Goal: Navigation & Orientation: Find specific page/section

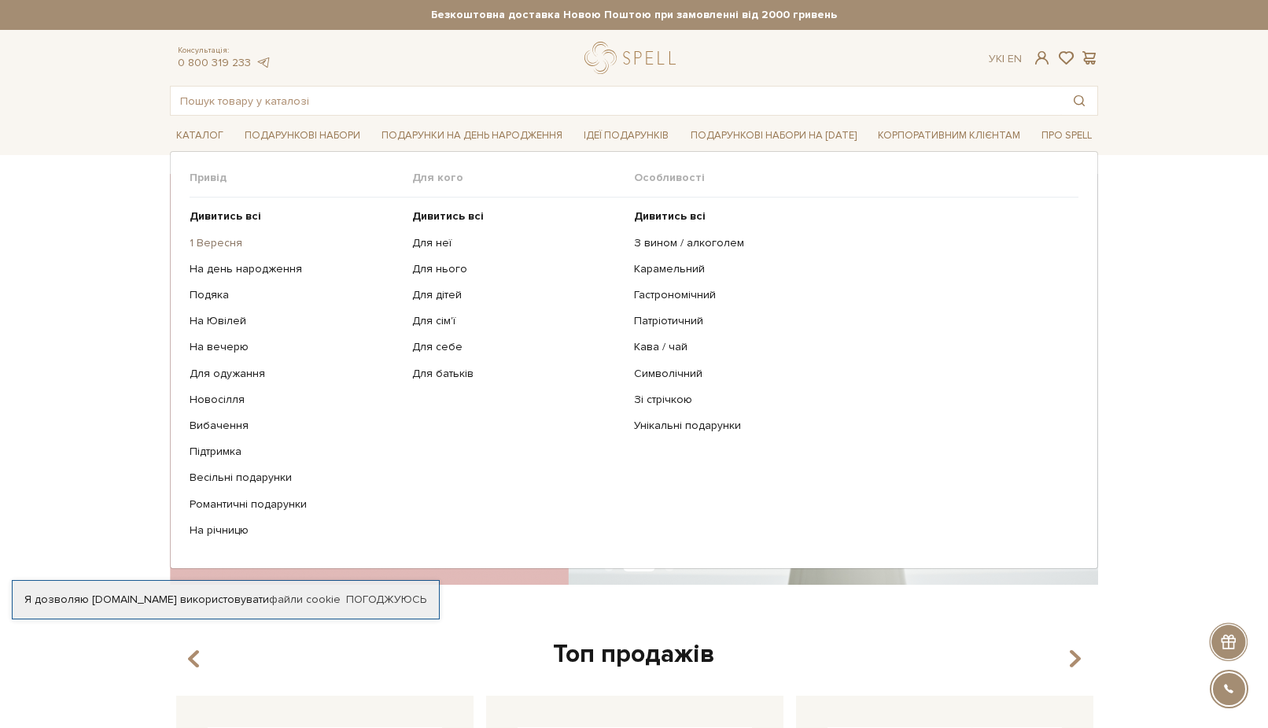
click at [216, 249] on link "1 Вересня" at bounding box center [295, 243] width 211 height 14
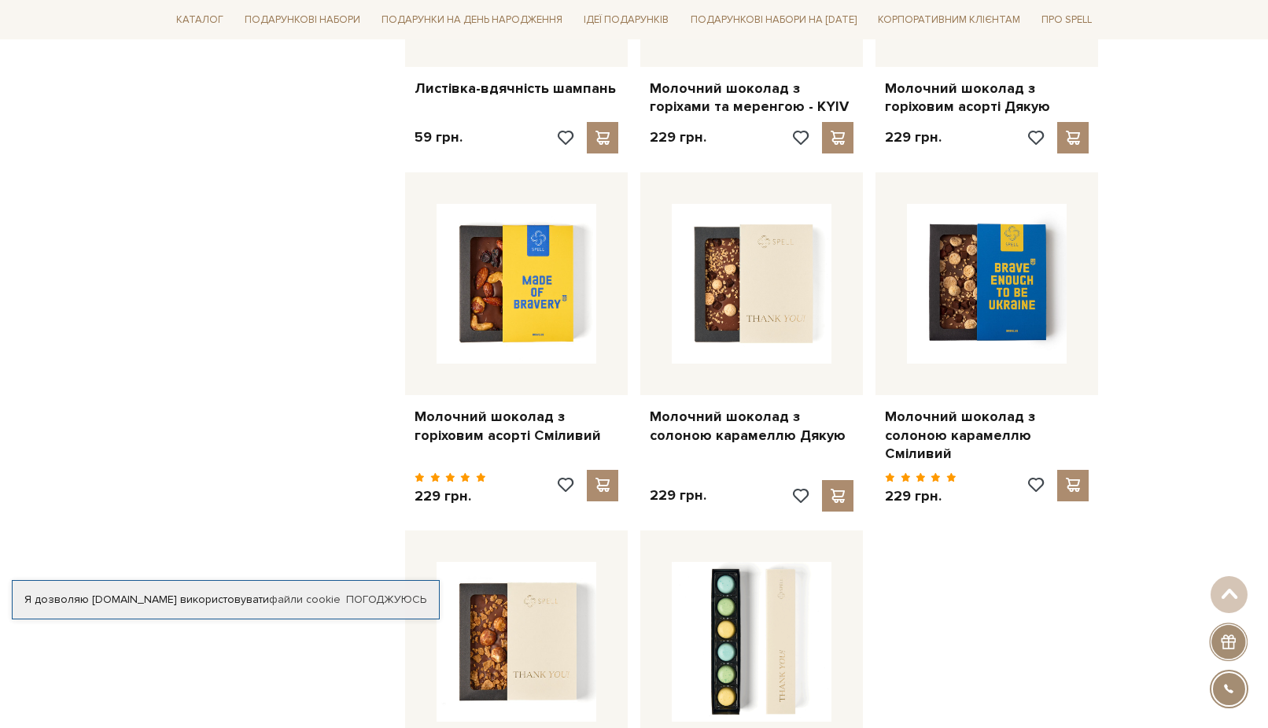
scroll to position [1685, 0]
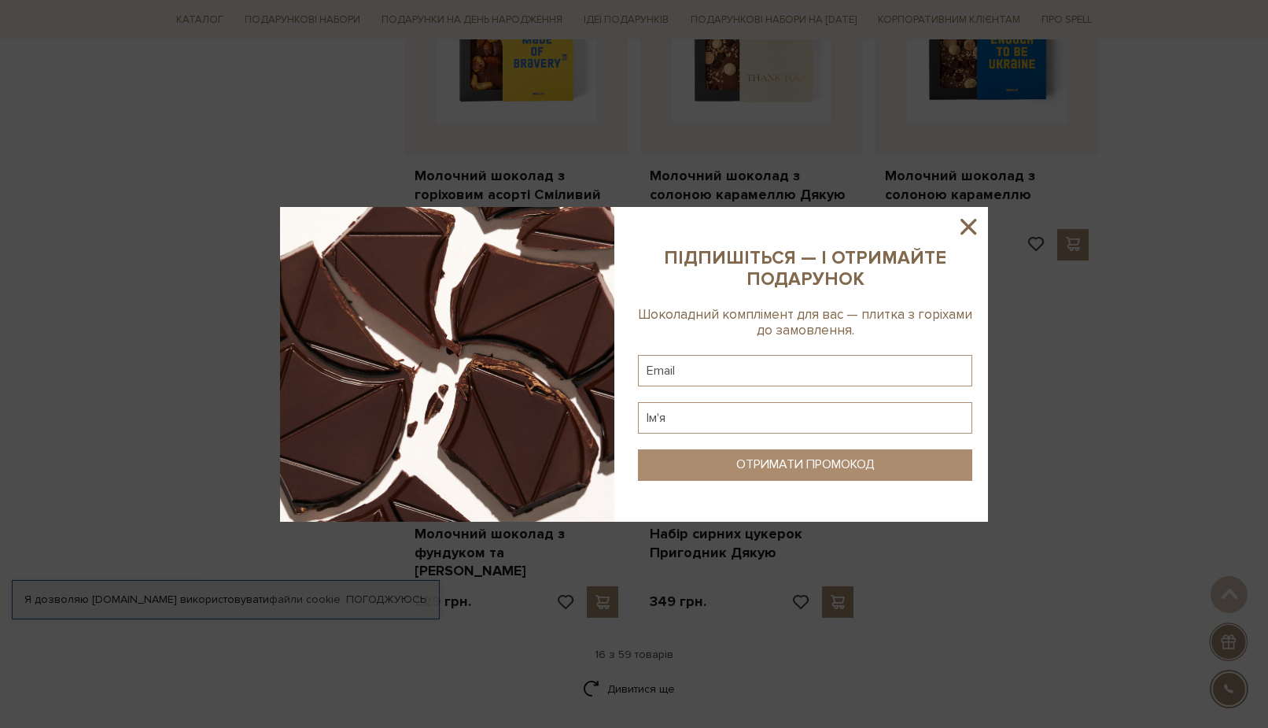
click at [962, 224] on icon at bounding box center [968, 226] width 27 height 27
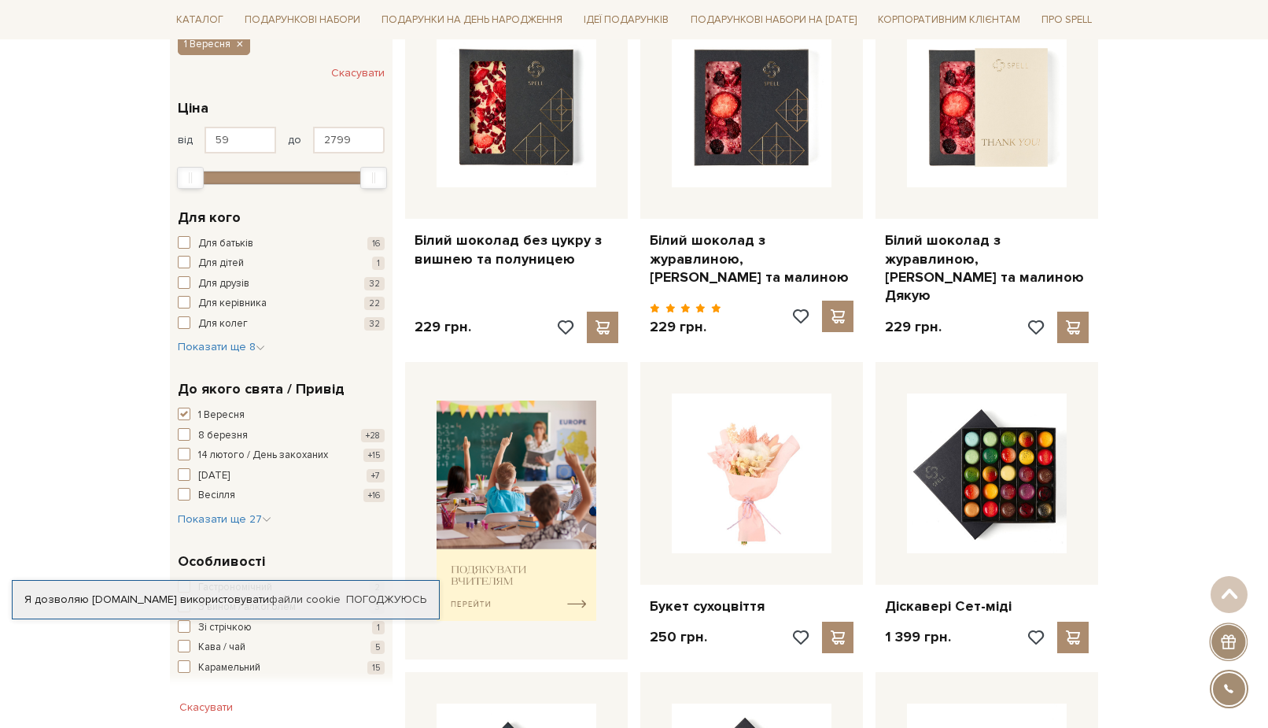
scroll to position [0, 0]
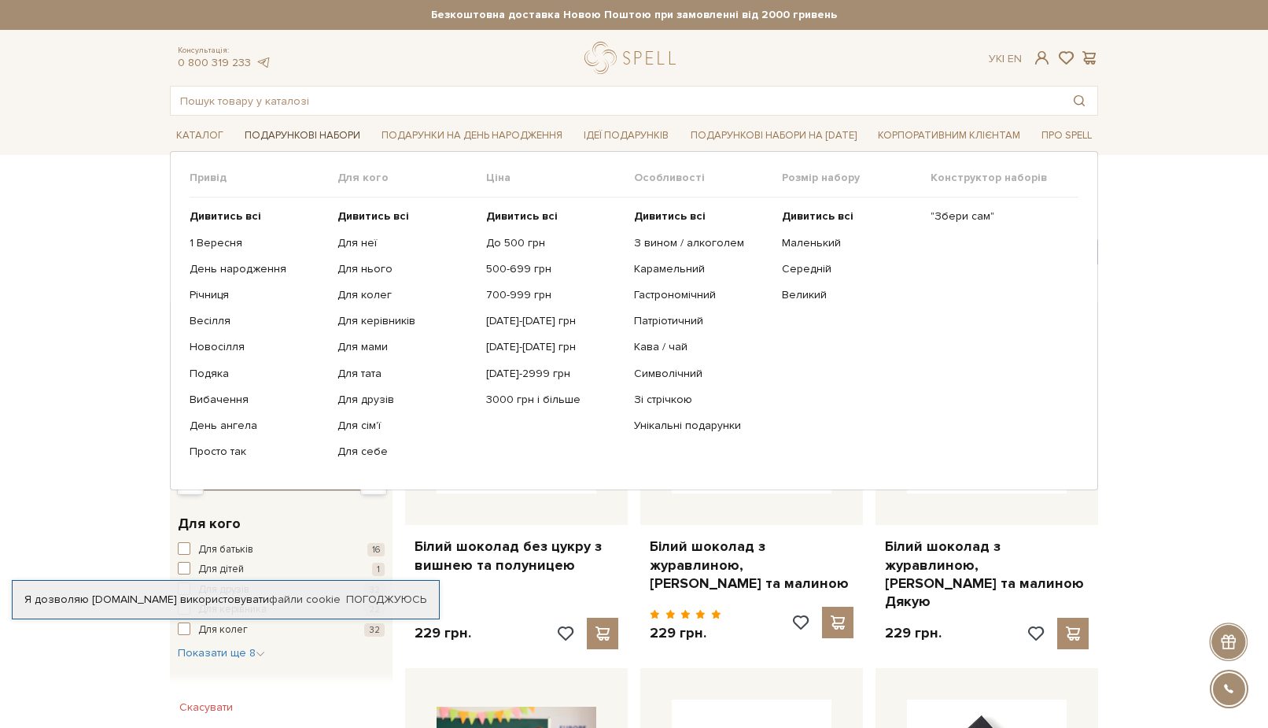
click at [259, 132] on link "Подарункові набори" at bounding box center [302, 135] width 128 height 24
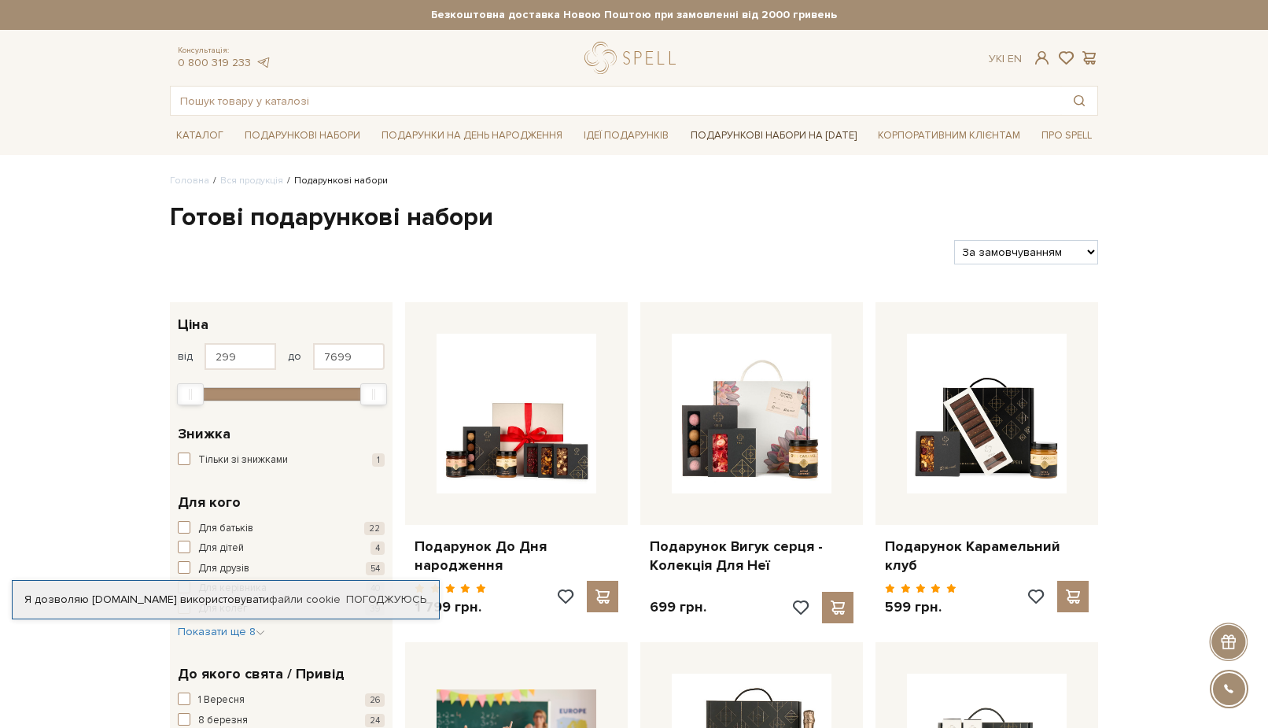
click at [724, 136] on link "Подарункові набори на [DATE]" at bounding box center [773, 135] width 179 height 27
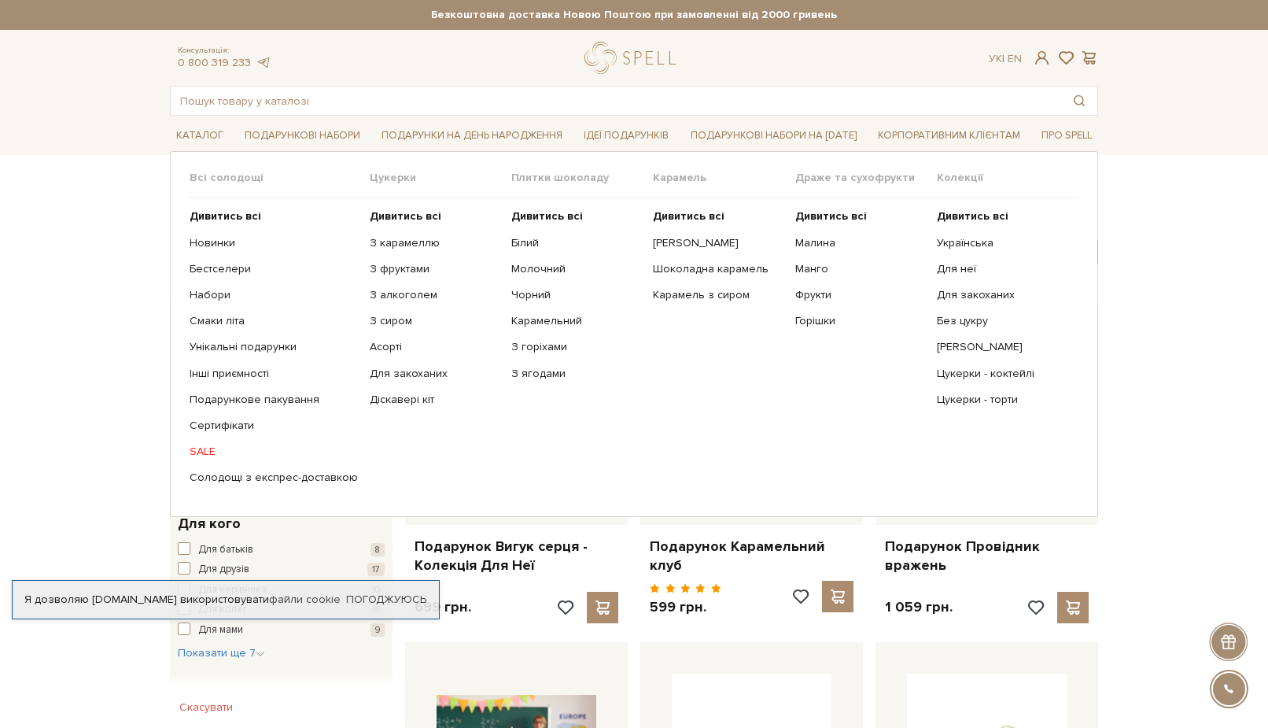
click at [390, 178] on span "Цукерки" at bounding box center [441, 178] width 142 height 14
click at [391, 212] on b "Дивитись всі" at bounding box center [406, 215] width 72 height 13
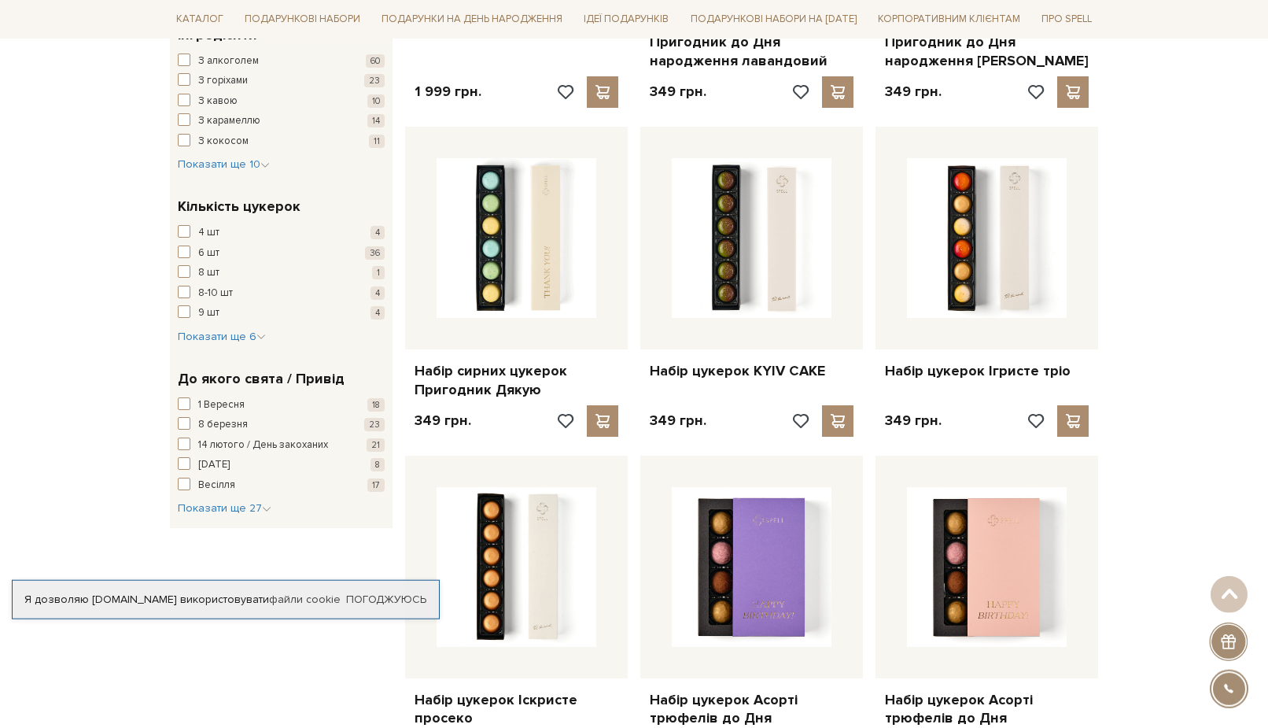
scroll to position [1284, 0]
